Goal: Task Accomplishment & Management: Complete application form

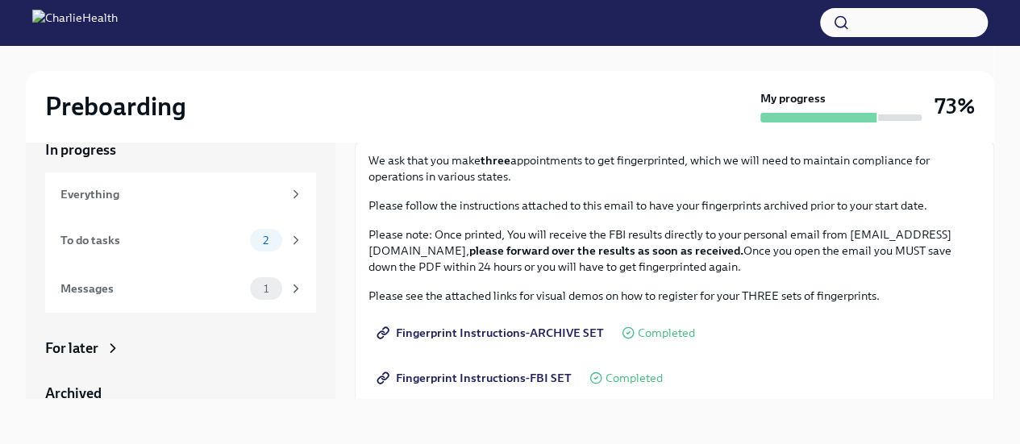
scroll to position [242, 0]
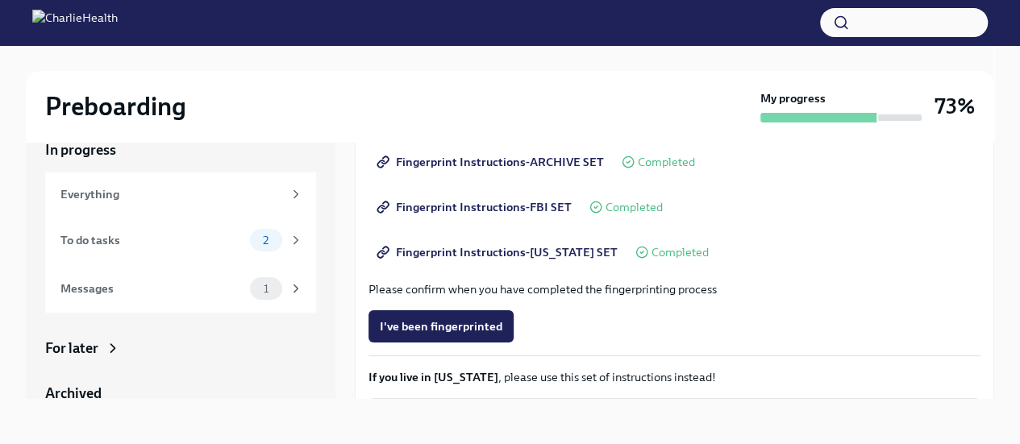
click at [478, 322] on span "I've been fingerprinted" at bounding box center [441, 327] width 123 height 16
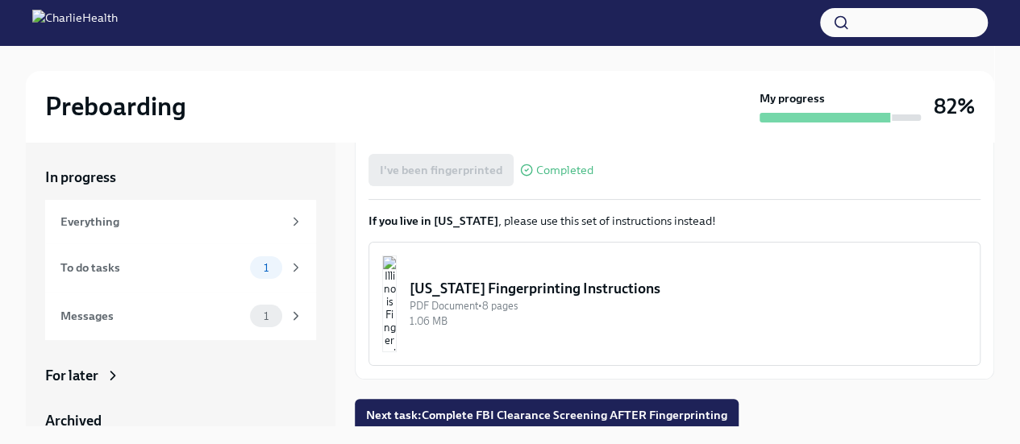
scroll to position [429, 0]
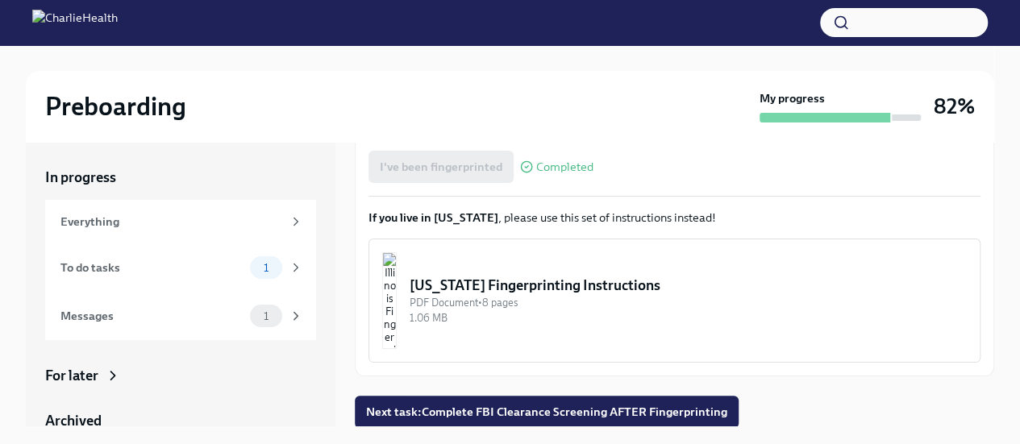
click at [505, 410] on span "Next task : Complete FBI Clearance Screening AFTER Fingerprinting" at bounding box center [546, 412] width 361 height 16
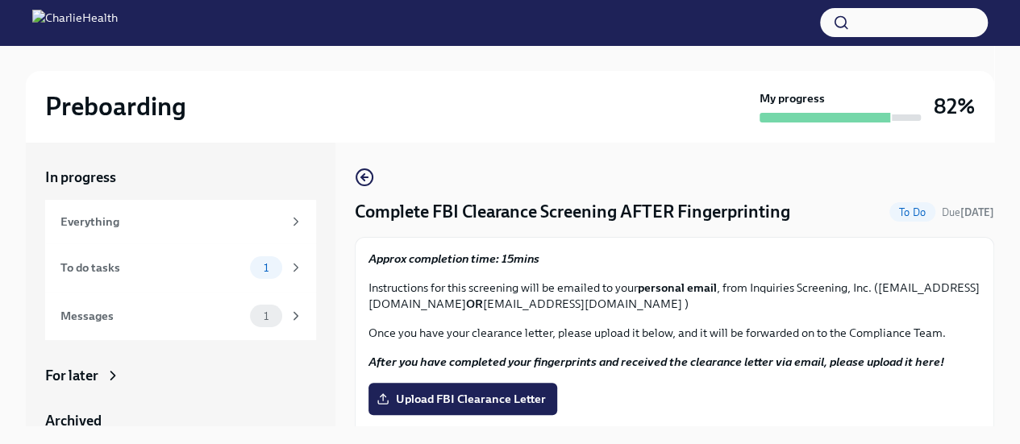
click at [497, 399] on span "Upload FBI Clearance Letter" at bounding box center [463, 399] width 166 height 16
click at [0, 0] on input "Upload FBI Clearance Letter" at bounding box center [0, 0] width 0 height 0
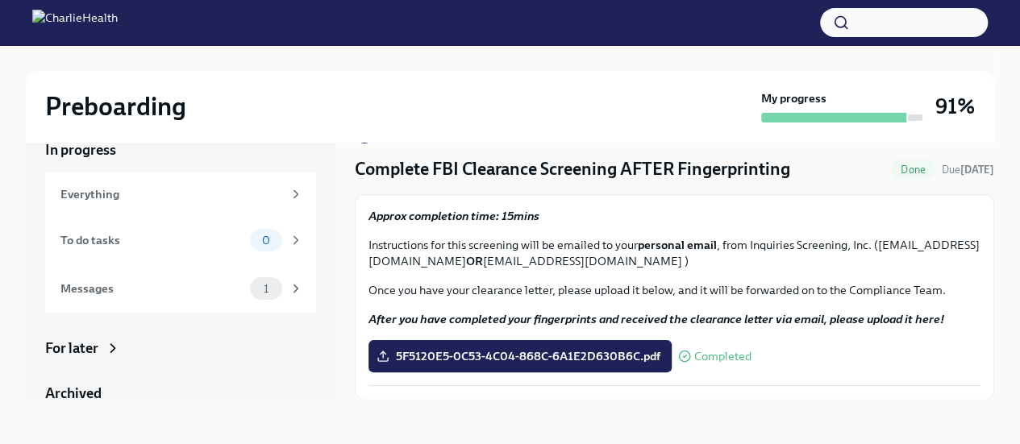
scroll to position [15, 0]
click at [142, 202] on div "Everything" at bounding box center [172, 195] width 222 height 18
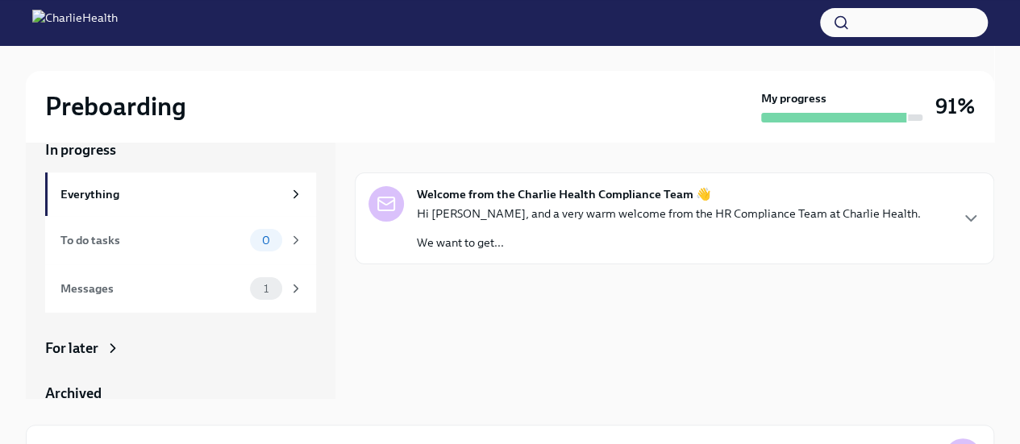
click at [136, 231] on div "To do tasks 0" at bounding box center [182, 240] width 243 height 23
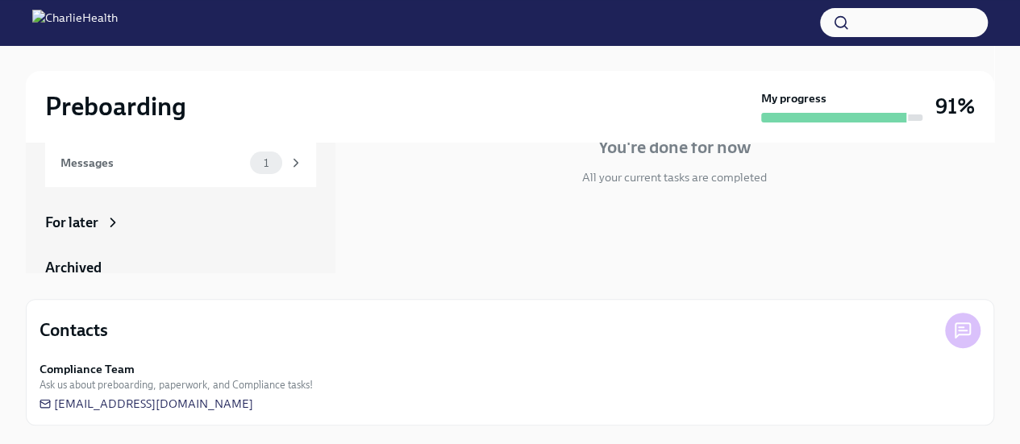
scroll to position [73, 0]
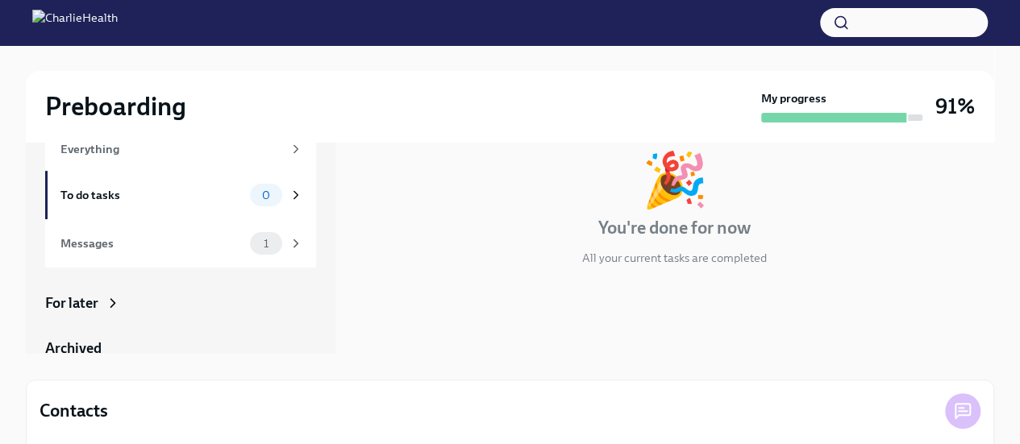
click at [99, 306] on div "For later" at bounding box center [180, 303] width 271 height 19
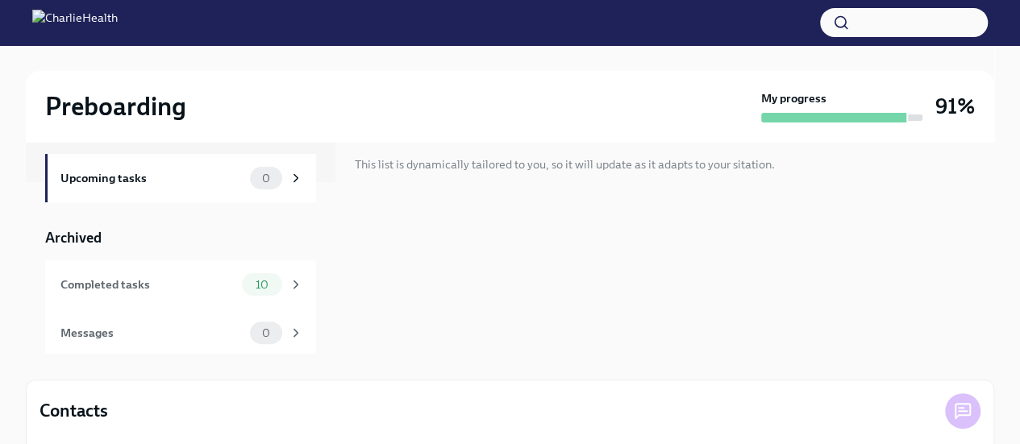
scroll to position [174, 0]
click at [246, 283] on span "10" at bounding box center [262, 283] width 32 height 12
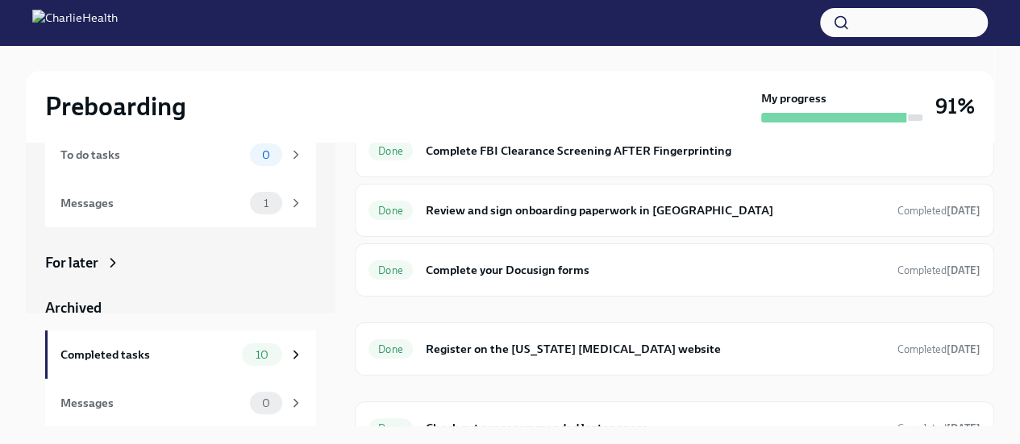
scroll to position [397, 0]
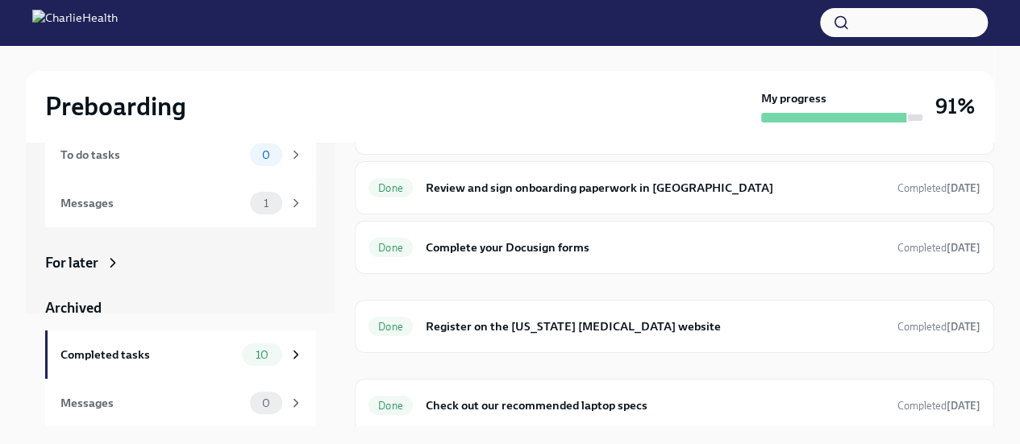
click at [177, 353] on div "Completed tasks" at bounding box center [148, 355] width 175 height 18
click at [289, 355] on icon at bounding box center [296, 355] width 15 height 15
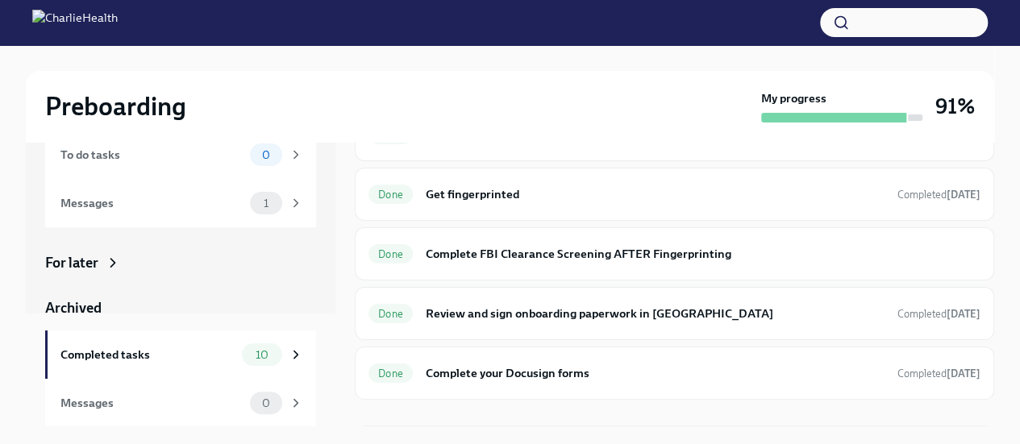
scroll to position [0, 0]
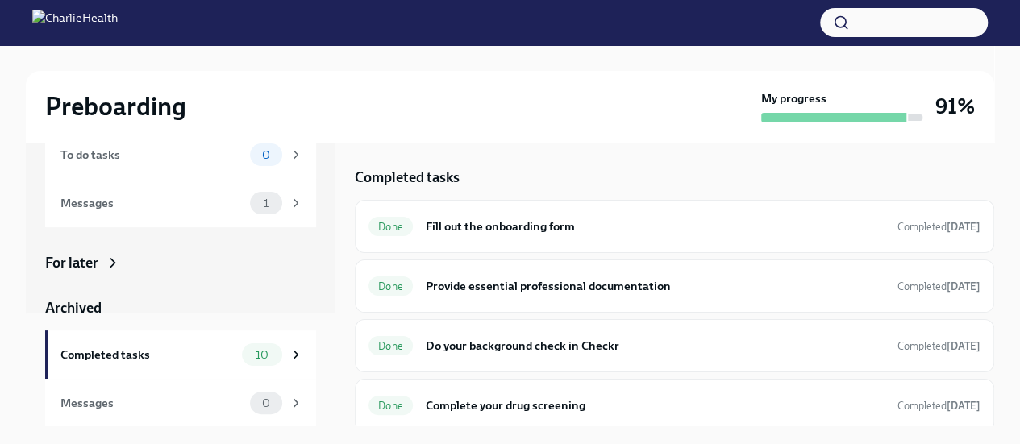
click at [538, 232] on h6 "Fill out the onboarding form" at bounding box center [655, 227] width 459 height 18
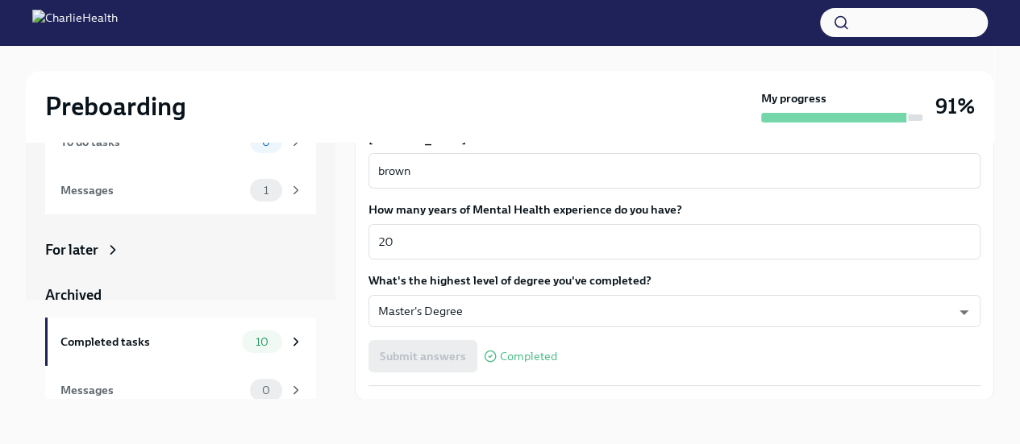
scroll to position [113, 0]
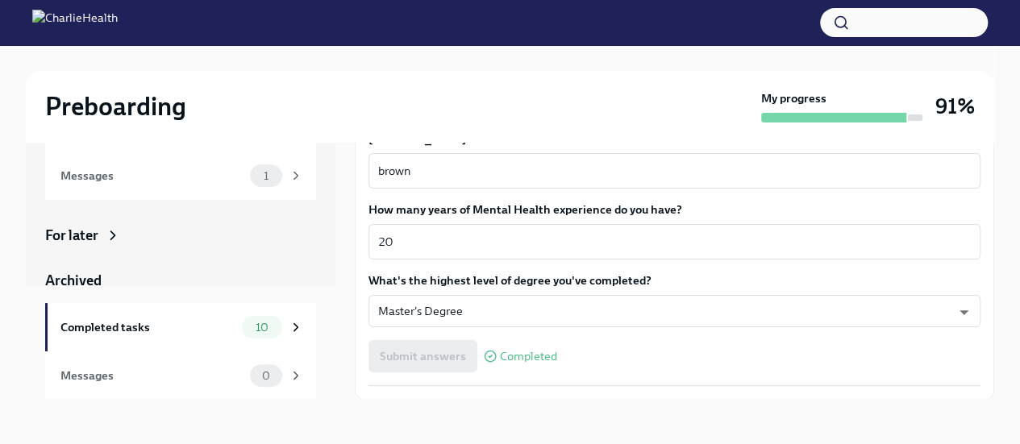
click at [272, 330] on div "10" at bounding box center [272, 327] width 61 height 23
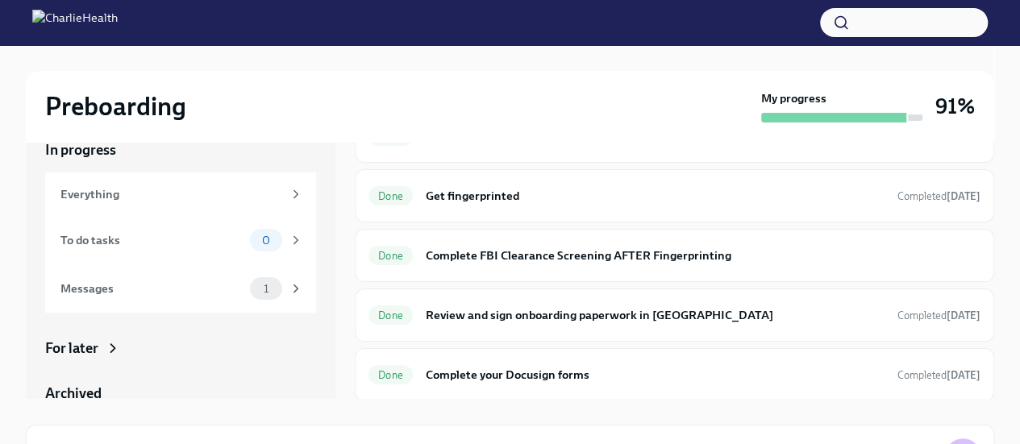
scroll to position [397, 0]
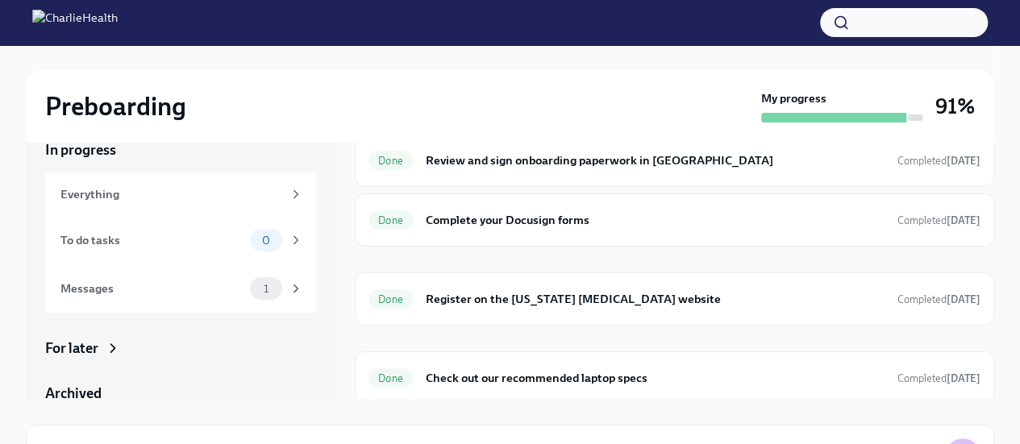
click at [579, 304] on div "Done Register on the [US_STATE] [MEDICAL_DATA] website Completed [DATE]" at bounding box center [675, 299] width 612 height 26
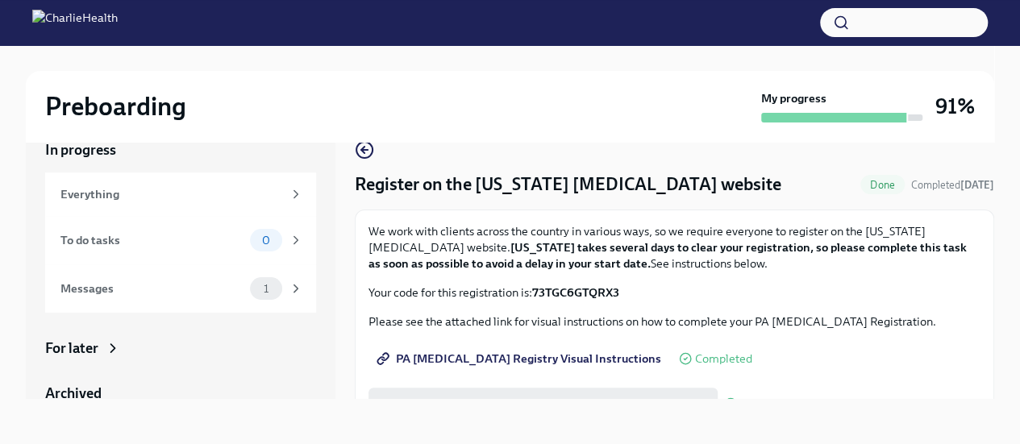
click at [361, 154] on icon "button" at bounding box center [364, 149] width 19 height 19
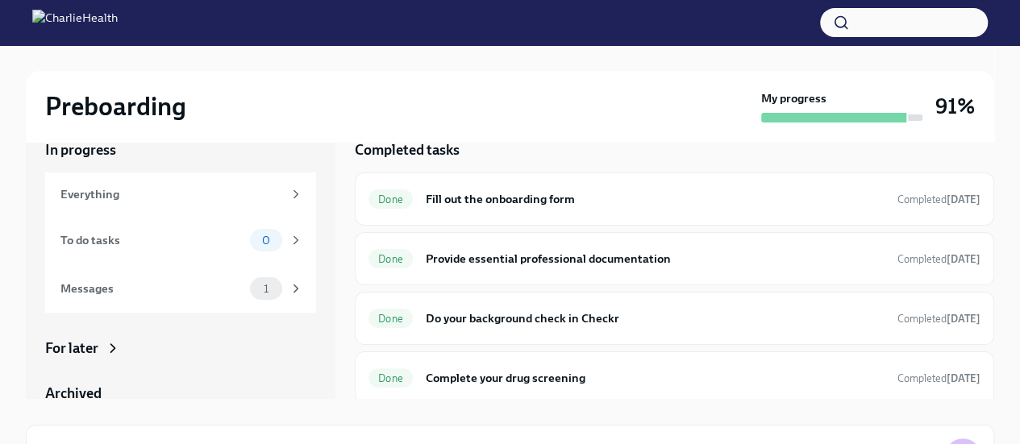
click at [540, 319] on h6 "Do your background check in Checkr" at bounding box center [655, 319] width 459 height 18
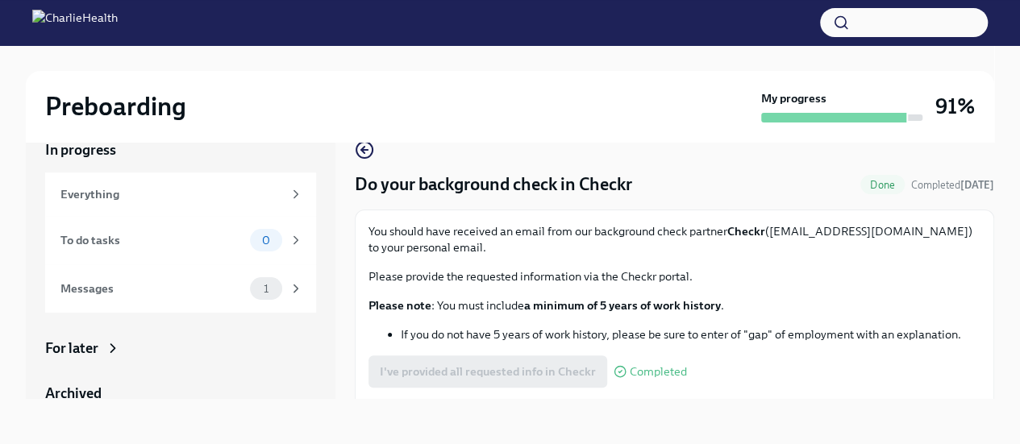
click at [363, 150] on icon "button" at bounding box center [364, 150] width 6 height 0
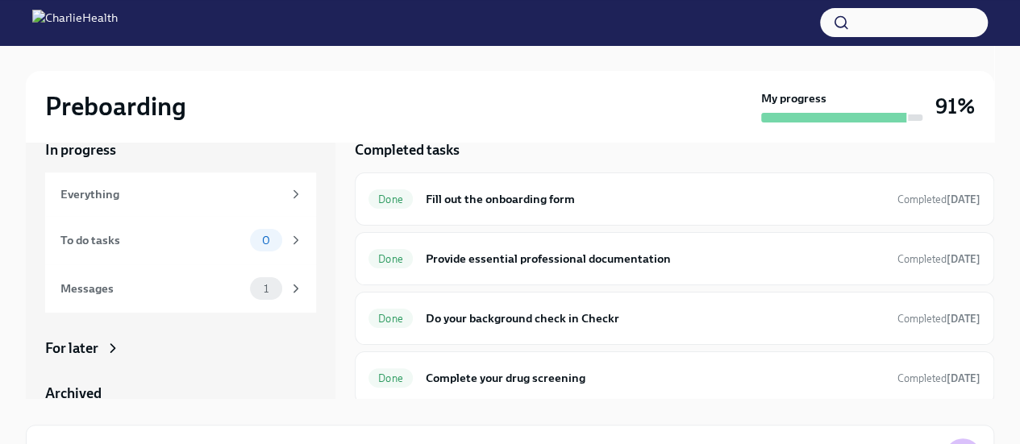
scroll to position [81, 0]
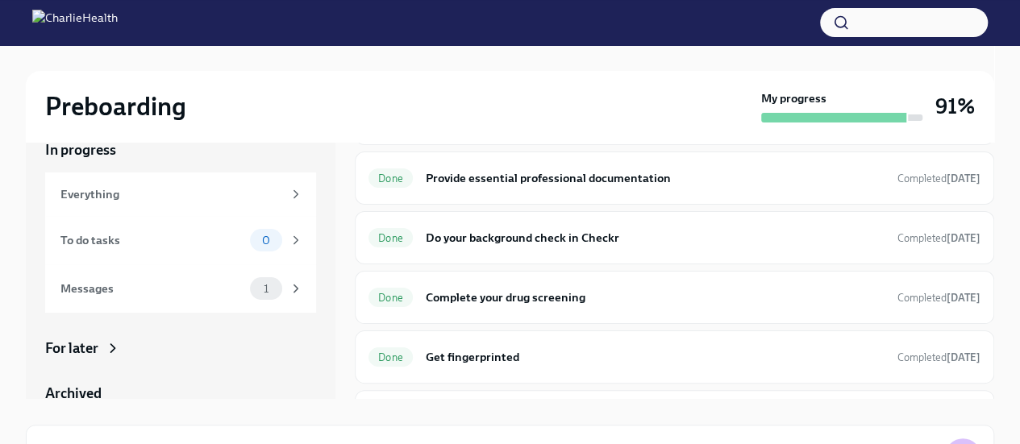
click at [507, 305] on div "Done Complete your drug screening Completed [DATE]" at bounding box center [675, 298] width 612 height 26
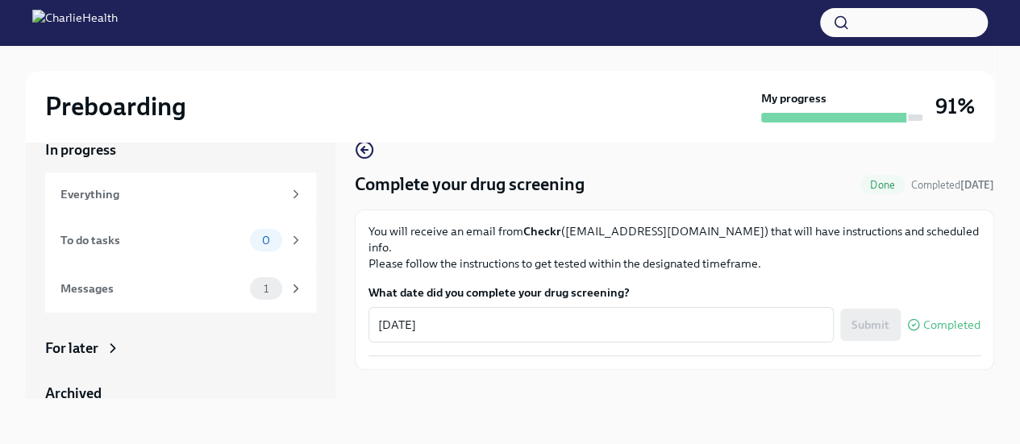
click at [365, 150] on icon "button" at bounding box center [364, 150] width 6 height 0
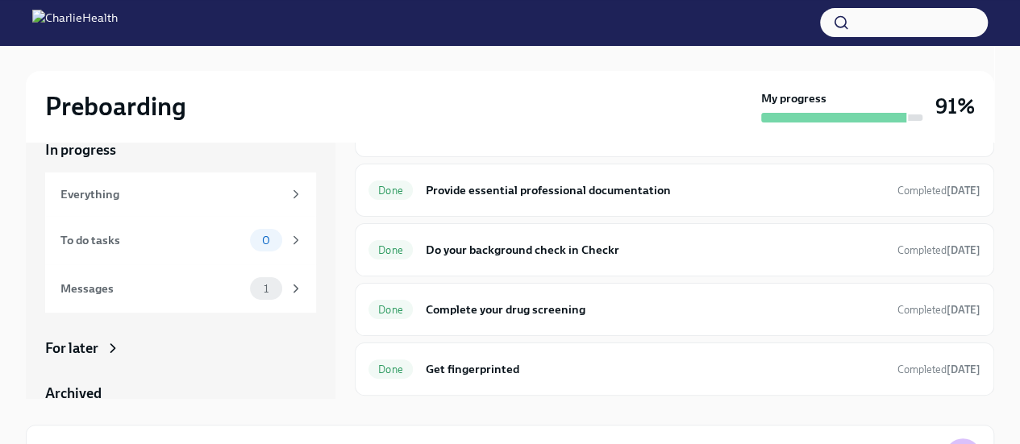
scroll to position [161, 0]
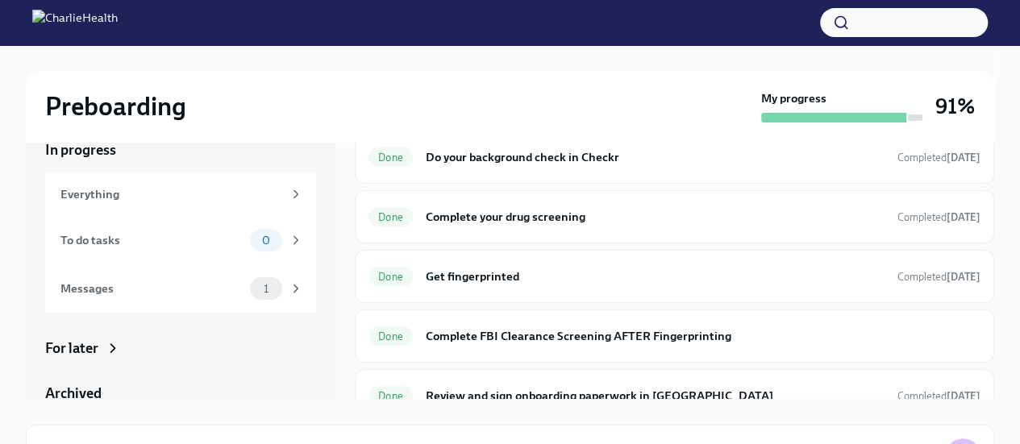
click at [641, 251] on div "Done Get fingerprinted Completed [DATE]" at bounding box center [675, 276] width 640 height 53
click at [620, 279] on h6 "Get fingerprinted" at bounding box center [655, 277] width 459 height 18
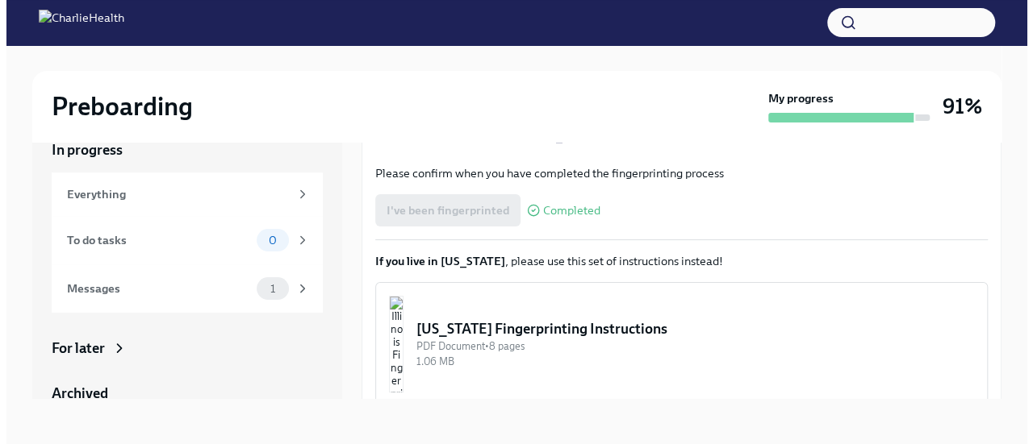
scroll to position [378, 0]
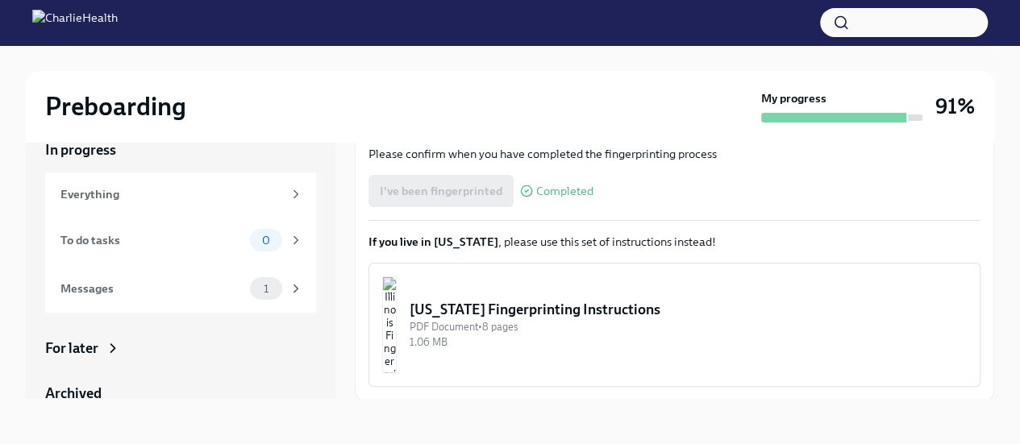
click at [570, 322] on div "PDF Document • 8 pages" at bounding box center [688, 326] width 557 height 15
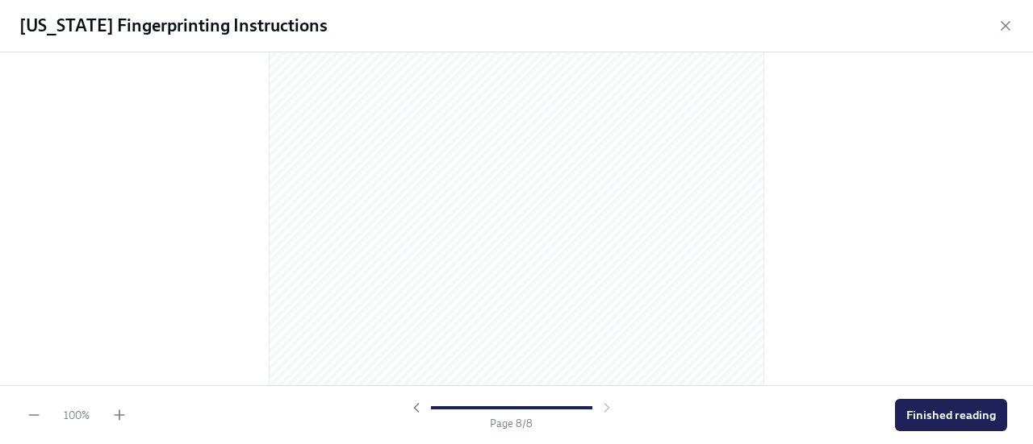
scroll to position [4905, 0]
click at [989, 417] on span "Finished reading" at bounding box center [951, 415] width 90 height 16
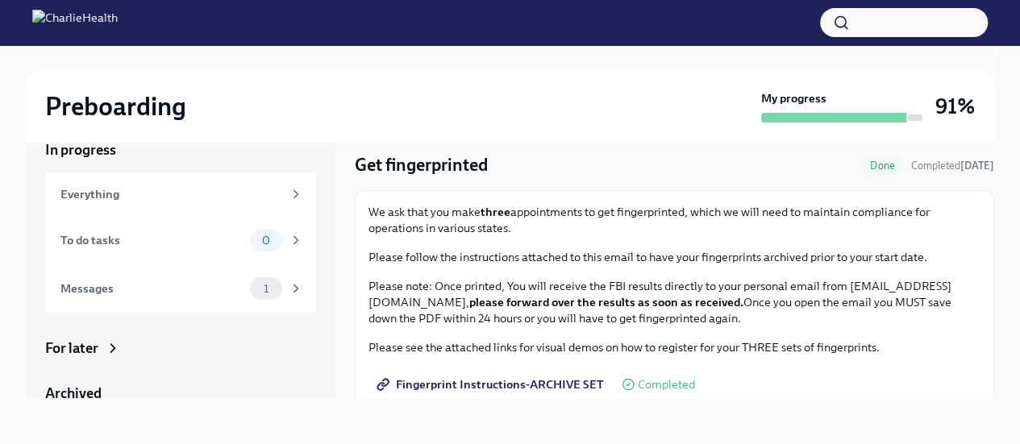
scroll to position [0, 0]
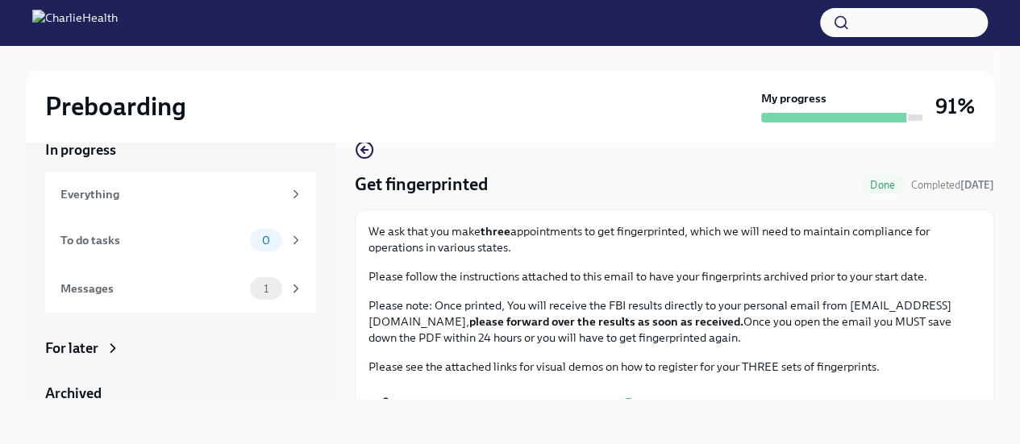
click at [373, 144] on icon "button" at bounding box center [364, 149] width 19 height 19
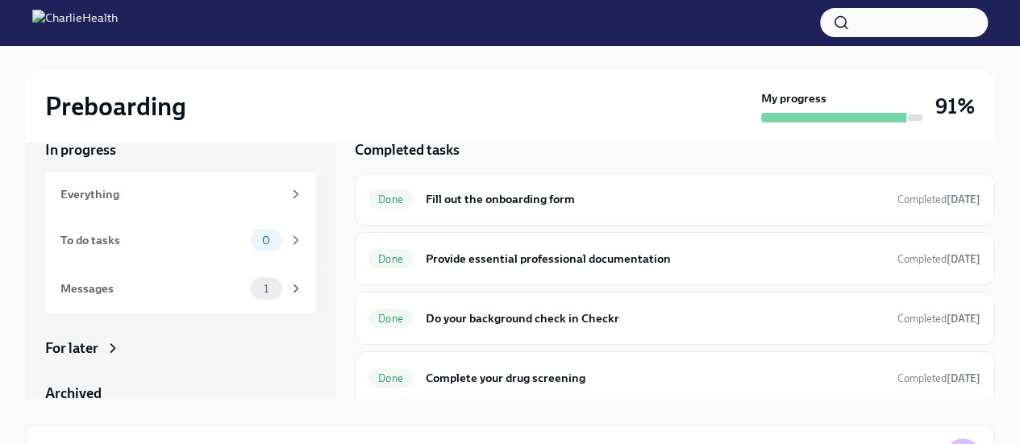
click at [521, 259] on h6 "Provide essential professional documentation" at bounding box center [655, 259] width 459 height 18
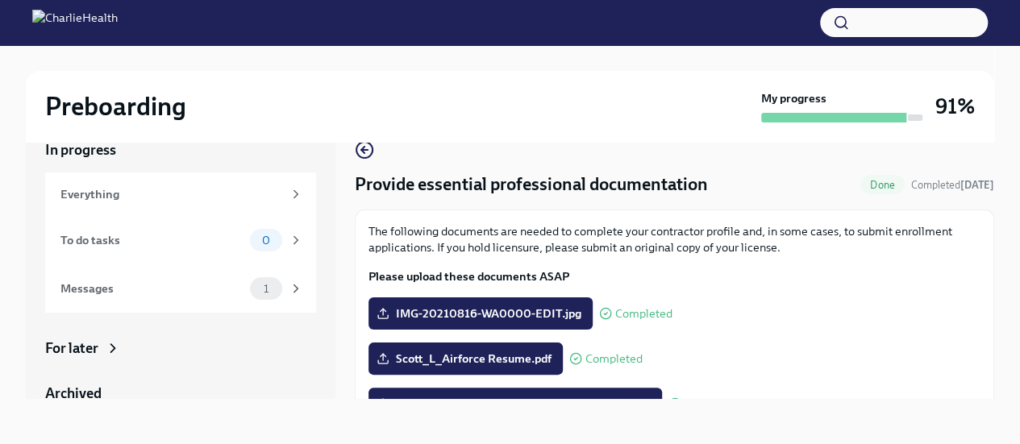
click at [365, 150] on icon "button" at bounding box center [364, 150] width 6 height 0
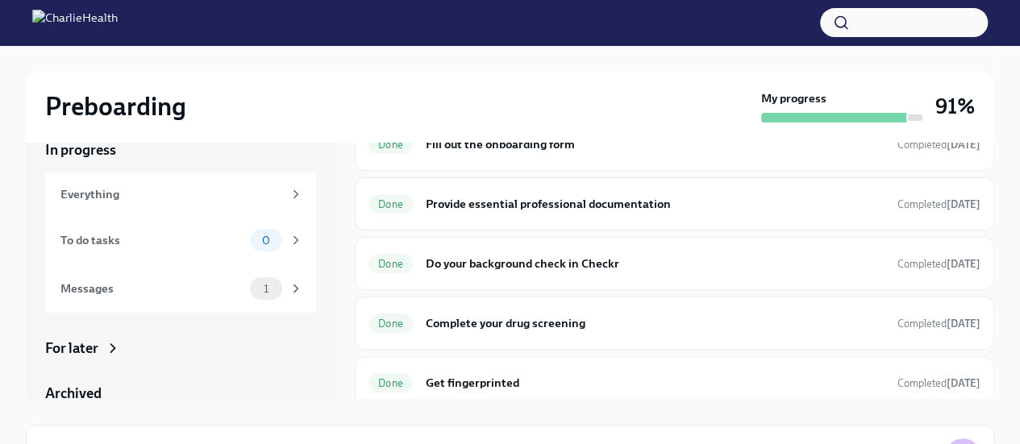
scroll to position [81, 0]
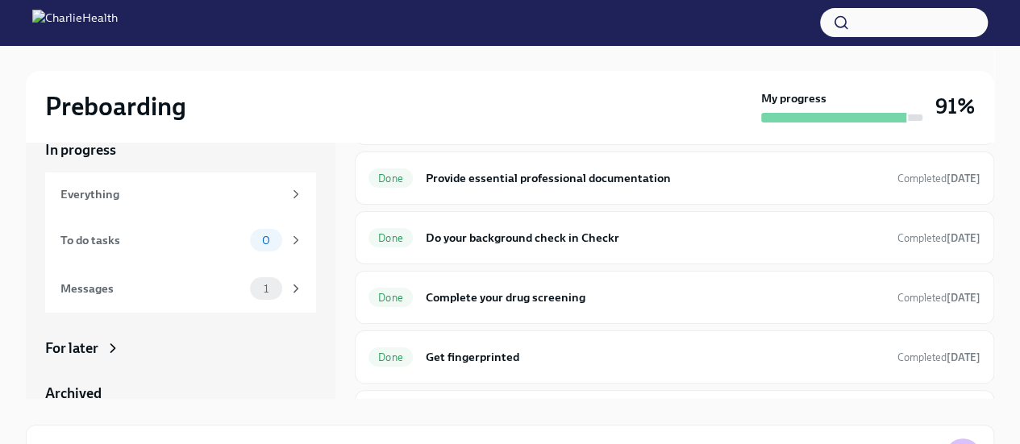
click at [491, 305] on div "Done Complete your drug screening Completed [DATE]" at bounding box center [675, 298] width 612 height 26
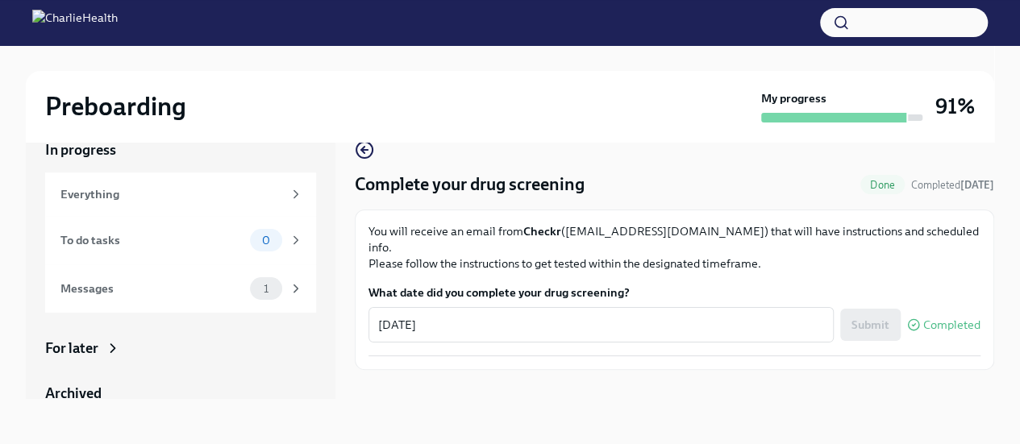
click at [366, 146] on icon "button" at bounding box center [364, 149] width 19 height 19
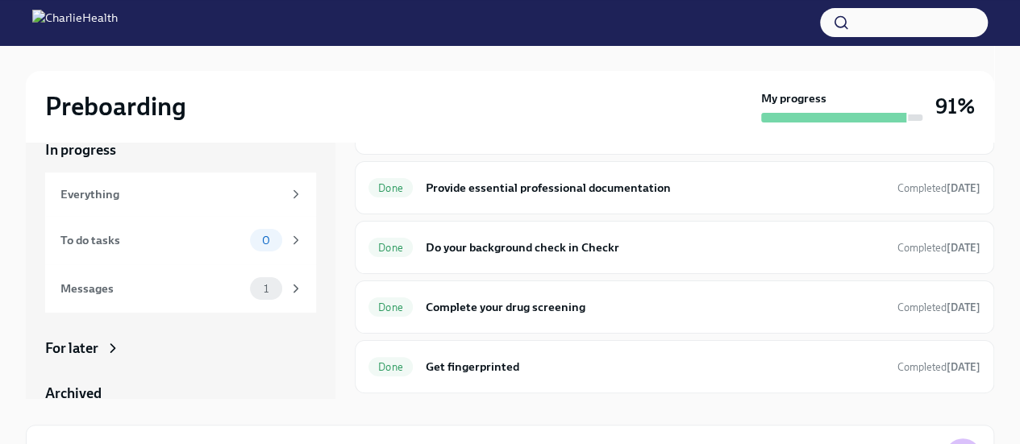
scroll to position [323, 0]
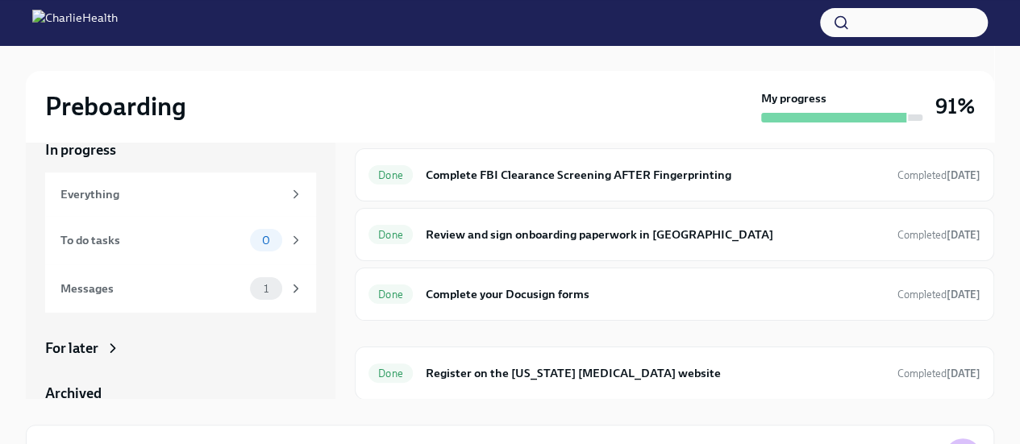
click at [505, 294] on h6 "Complete your Docusign forms" at bounding box center [655, 295] width 459 height 18
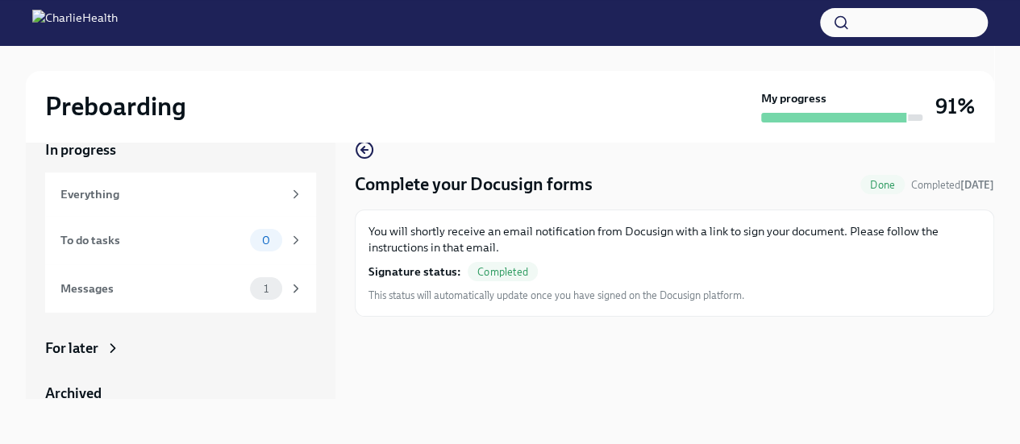
click at [361, 152] on icon "button" at bounding box center [364, 149] width 19 height 19
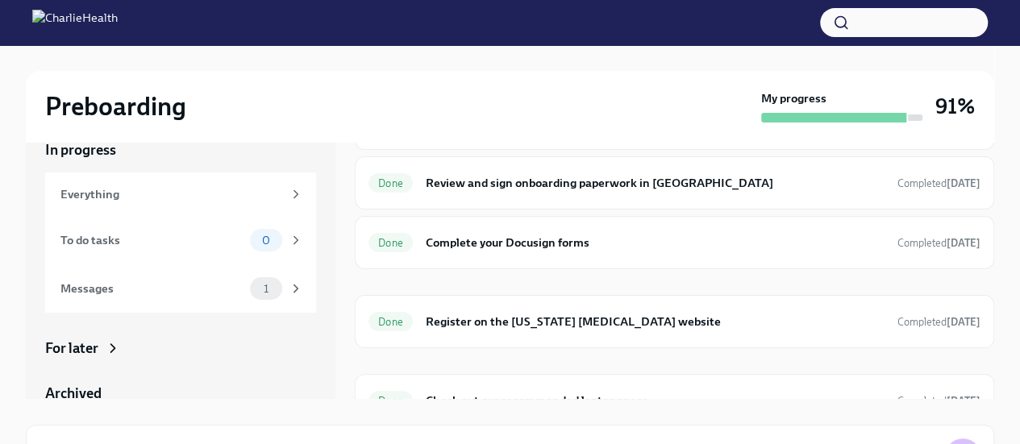
scroll to position [397, 0]
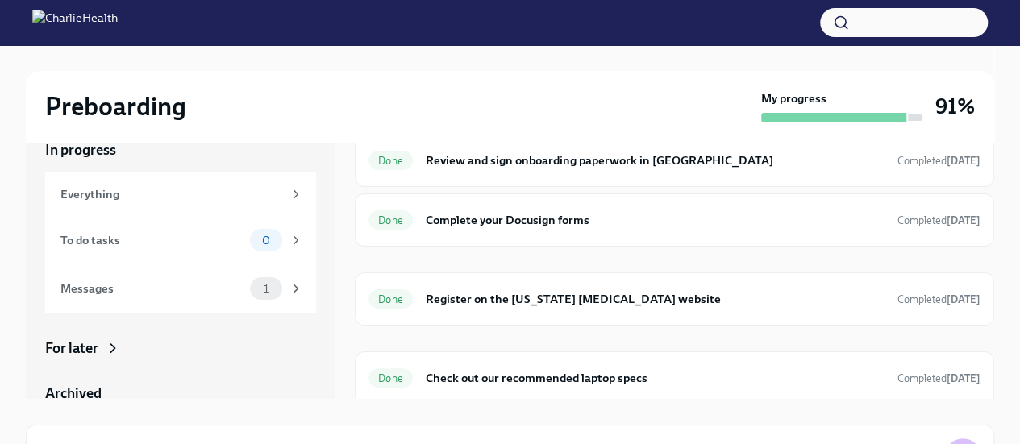
click at [569, 370] on h6 "Check out our recommended laptop specs" at bounding box center [655, 378] width 459 height 18
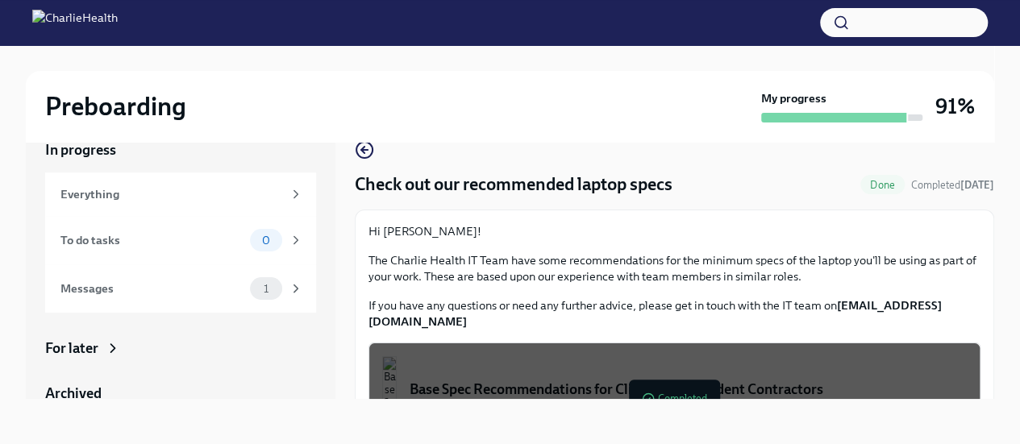
click at [365, 150] on icon "button" at bounding box center [364, 150] width 6 height 0
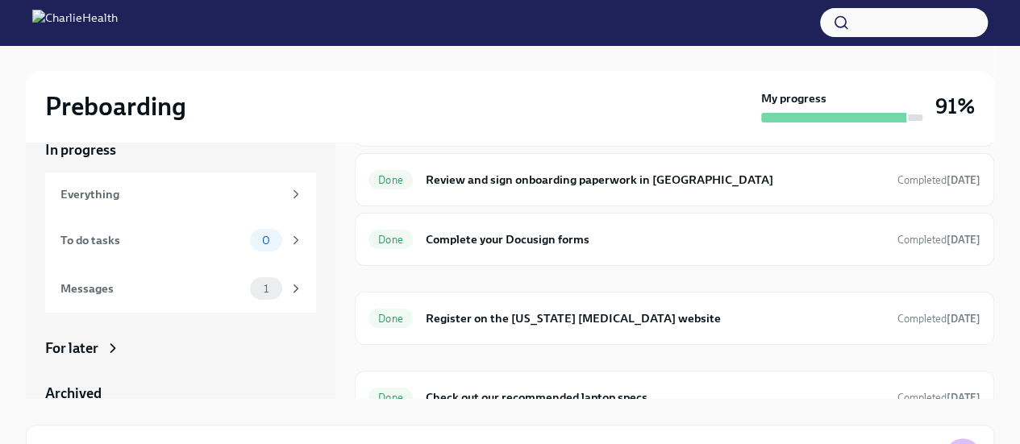
scroll to position [397, 0]
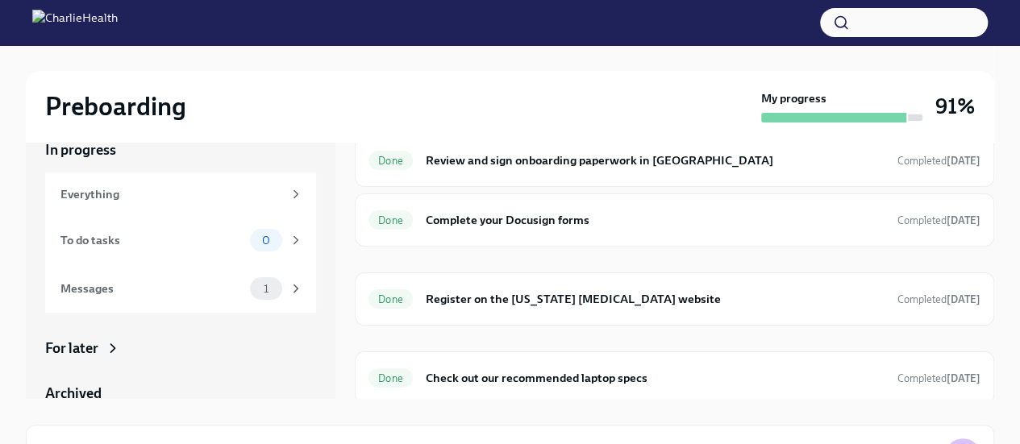
click at [289, 293] on icon at bounding box center [296, 289] width 15 height 15
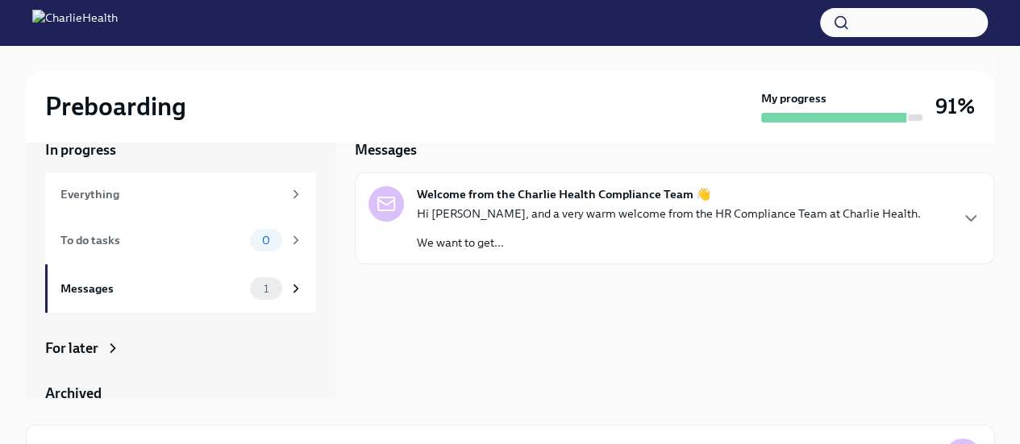
click at [974, 219] on icon "button" at bounding box center [971, 218] width 10 height 5
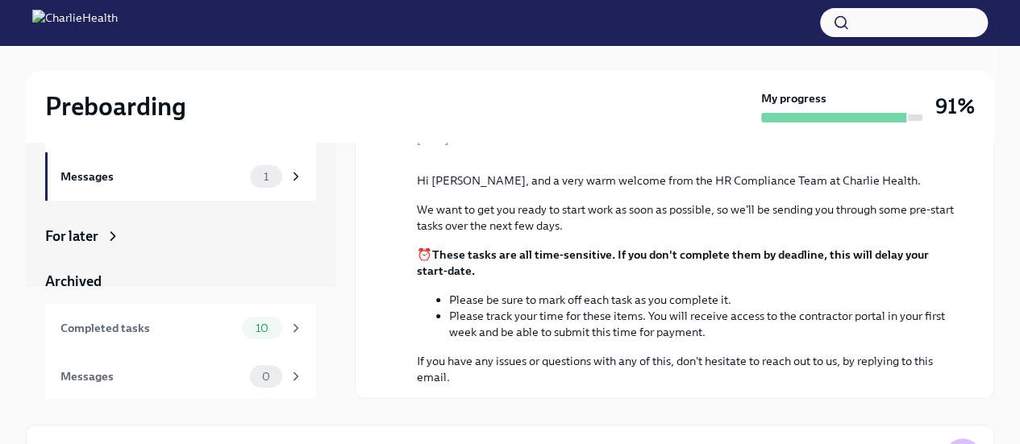
scroll to position [113, 0]
click at [68, 232] on div "For later" at bounding box center [71, 235] width 53 height 19
